Goal: Transaction & Acquisition: Purchase product/service

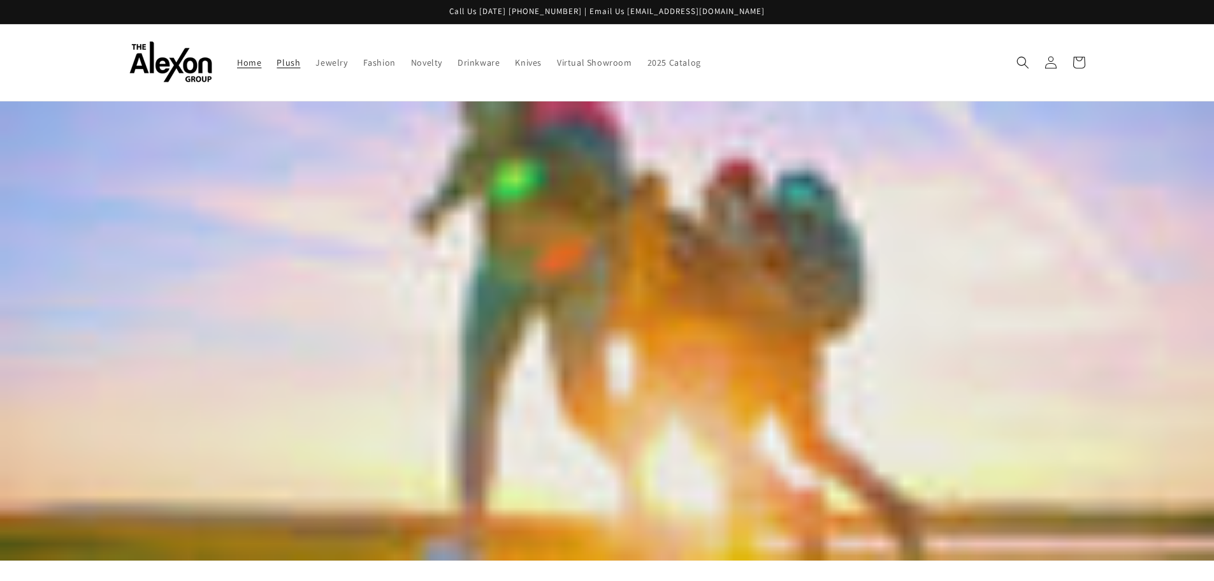
click at [298, 68] on span "Plush" at bounding box center [289, 62] width 24 height 11
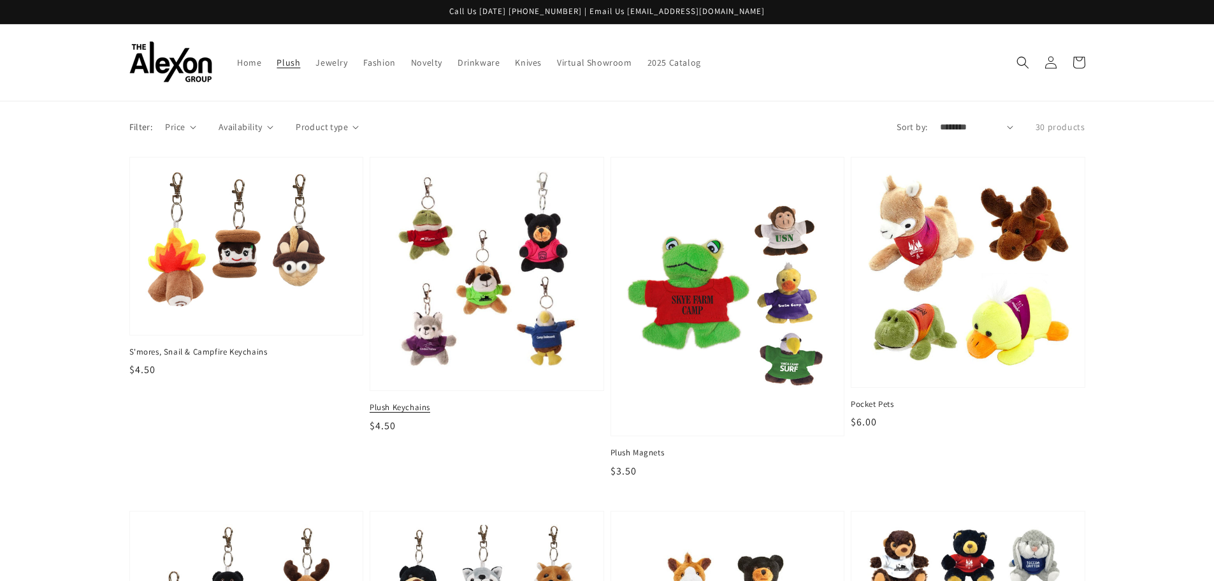
click at [442, 346] on img at bounding box center [487, 274] width 214 height 214
click at [417, 406] on span "Plush Keychains" at bounding box center [487, 407] width 235 height 11
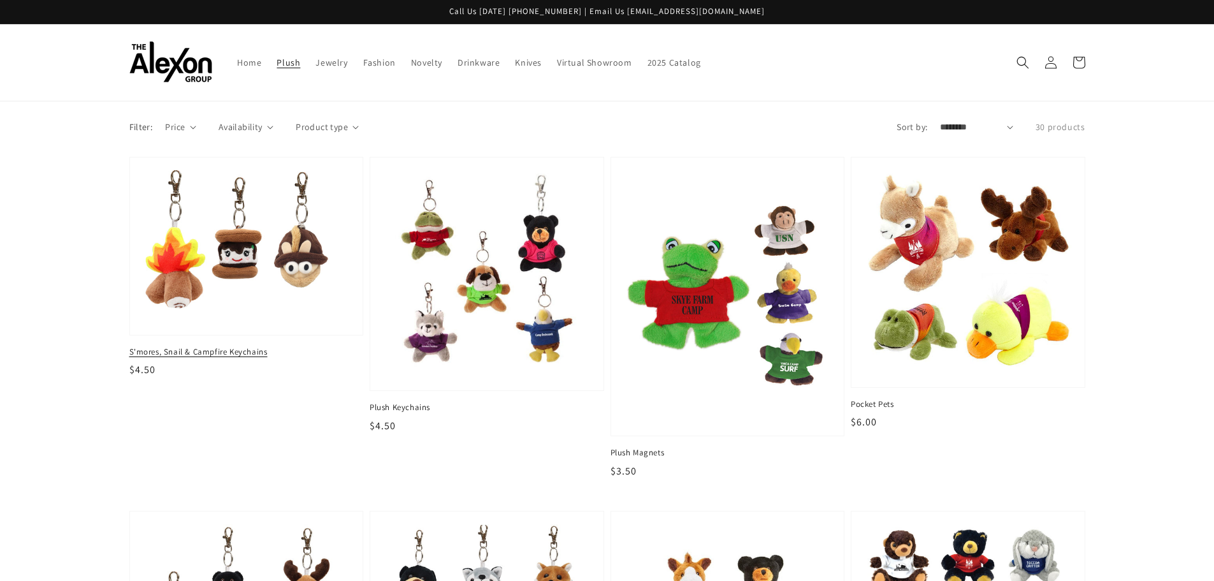
click at [221, 354] on span "S'mores, Snail & Campfire Keychains" at bounding box center [246, 351] width 235 height 11
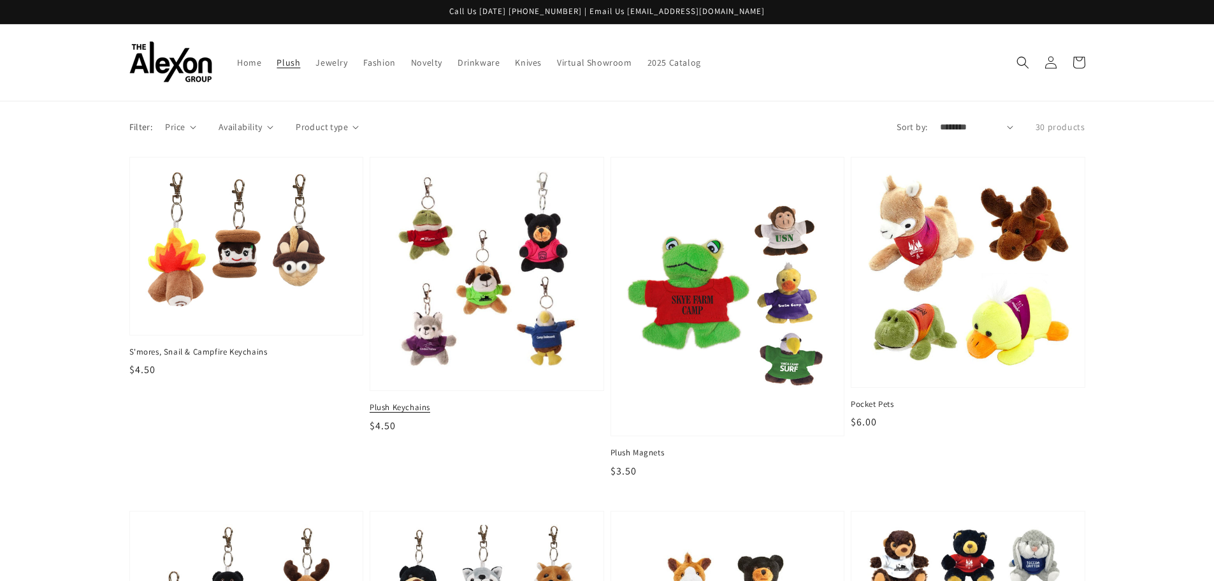
click at [410, 409] on span "Plush Keychains" at bounding box center [487, 407] width 235 height 11
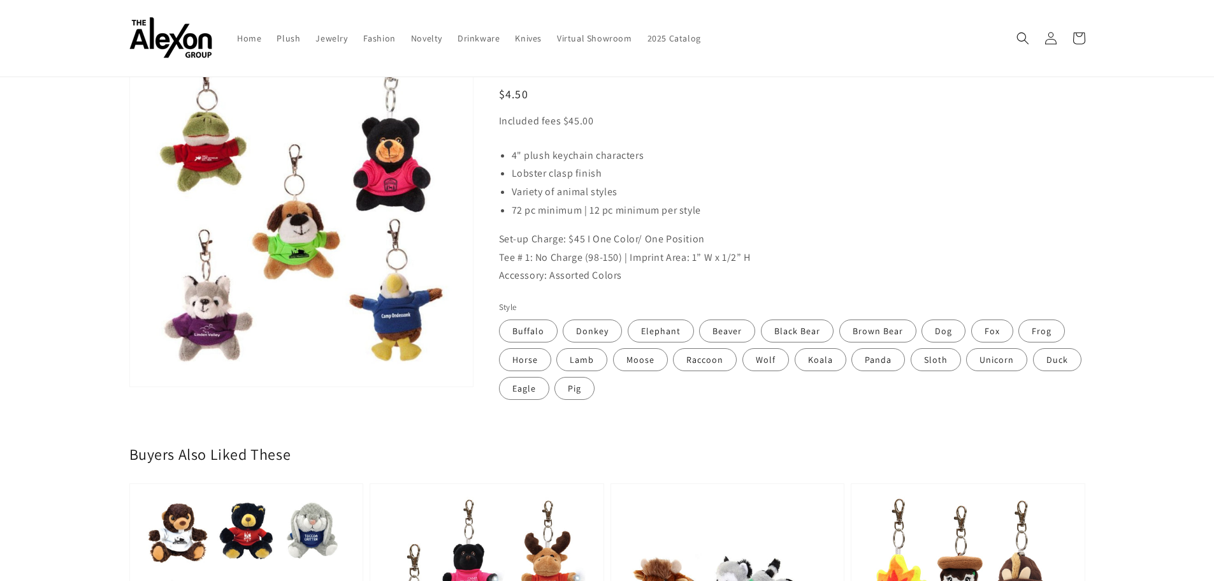
scroll to position [61, 0]
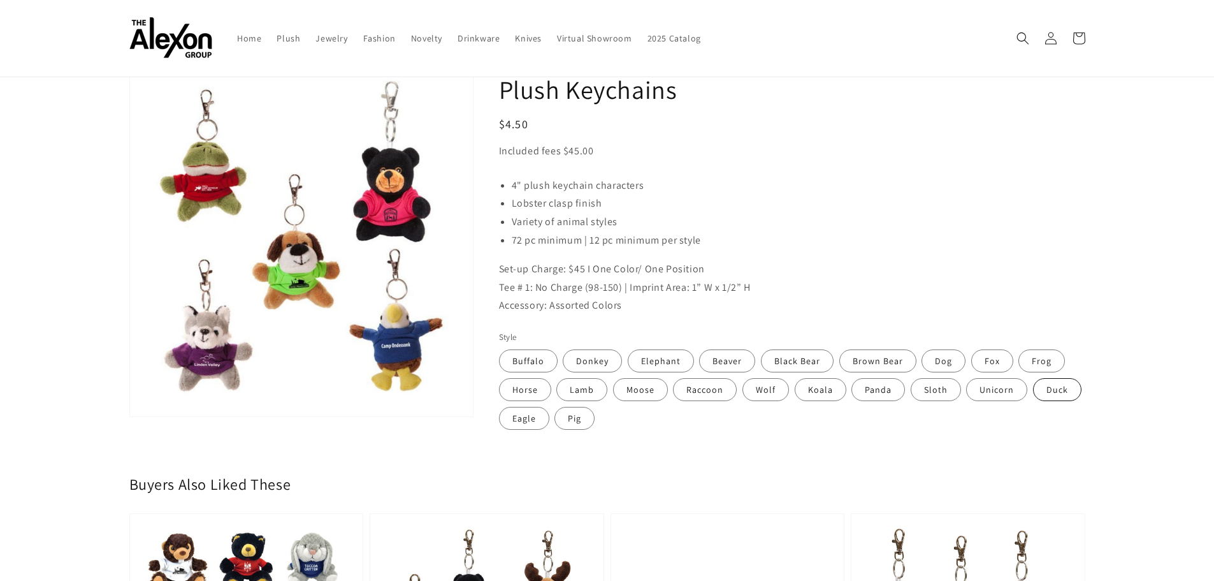
click at [1047, 387] on label "Duck" at bounding box center [1057, 389] width 48 height 23
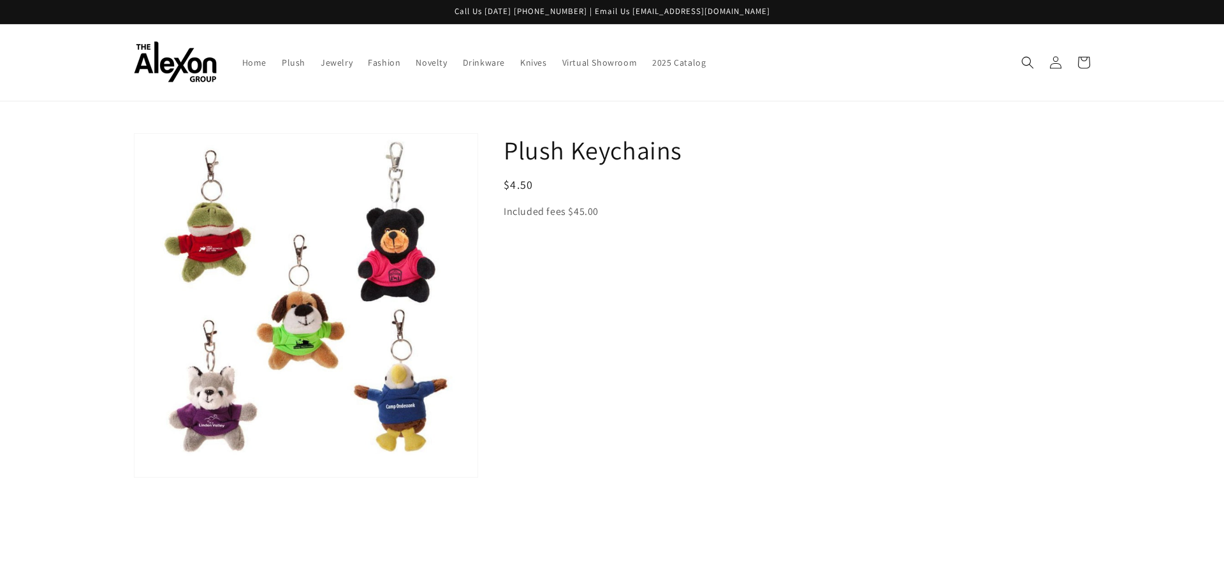
click at [611, 370] on div "Plush Keychains Regular price $4.50 Regular price Sale price $4.50 Unit price /…" at bounding box center [784, 318] width 612 height 370
click at [553, 152] on h1 "Plush Keychains" at bounding box center [797, 149] width 586 height 33
